Goal: Ask a question

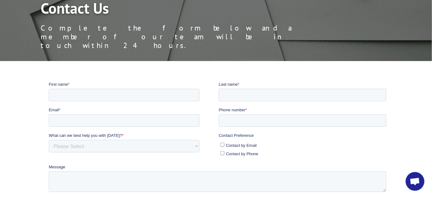
scroll to position [46, 0]
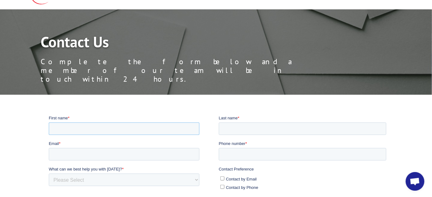
click at [122, 129] on input "First name *" at bounding box center [124, 128] width 151 height 12
type input "Breyanna"
type input "[PERSON_NAME]"
type input "[EMAIL_ADDRESS][DOMAIN_NAME]"
type input "8778668372"
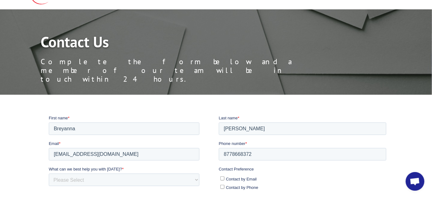
click at [222, 179] on input "Contact by Email" at bounding box center [222, 178] width 4 height 4
checkbox input "true"
click at [136, 179] on select "Please Select Quoting, Opening New Account, or New Business Opportunity Shipmen…" at bounding box center [124, 180] width 151 height 12
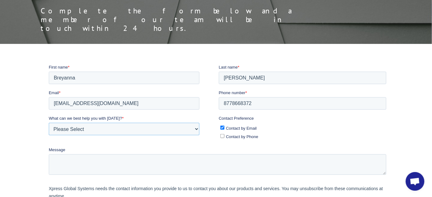
scroll to position [102, 0]
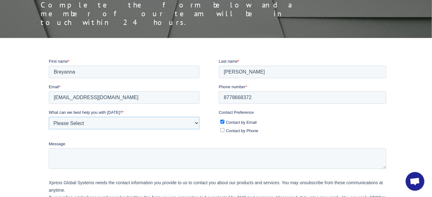
click at [107, 126] on select "Please Select Quoting, Opening New Account, or New Business Opportunity Shipmen…" at bounding box center [124, 123] width 151 height 12
select select "Customer Service"
click at [49, 117] on select "Please Select Quoting, Opening New Account, or New Business Opportunity Shipmen…" at bounding box center [124, 123] width 151 height 12
click at [139, 158] on textarea "Message" at bounding box center [217, 158] width 337 height 21
type textarea "BOL created on"
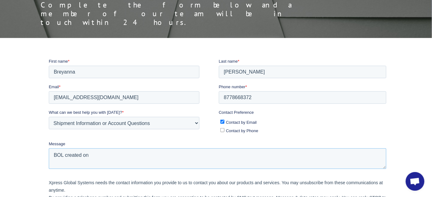
click at [222, 157] on textarea "BOL created on" at bounding box center [217, 158] width 337 height 21
